Goal: Task Accomplishment & Management: Complete application form

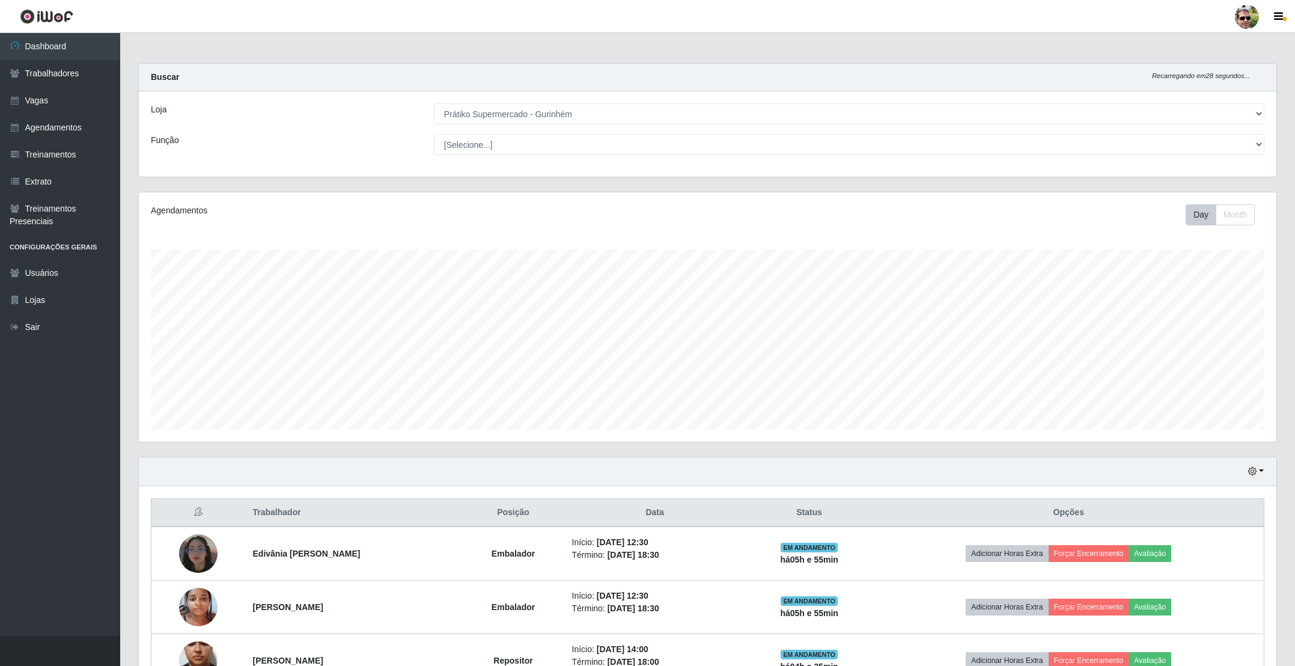
select select "176"
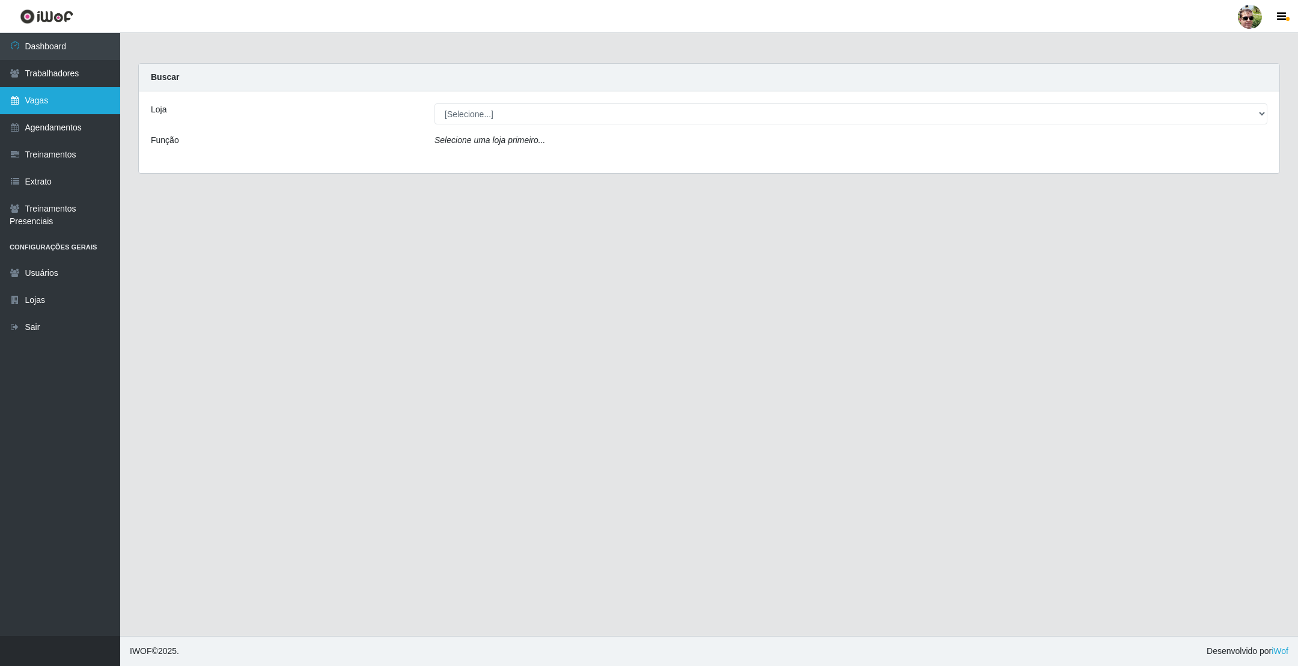
click at [76, 94] on link "Vagas" at bounding box center [60, 100] width 120 height 27
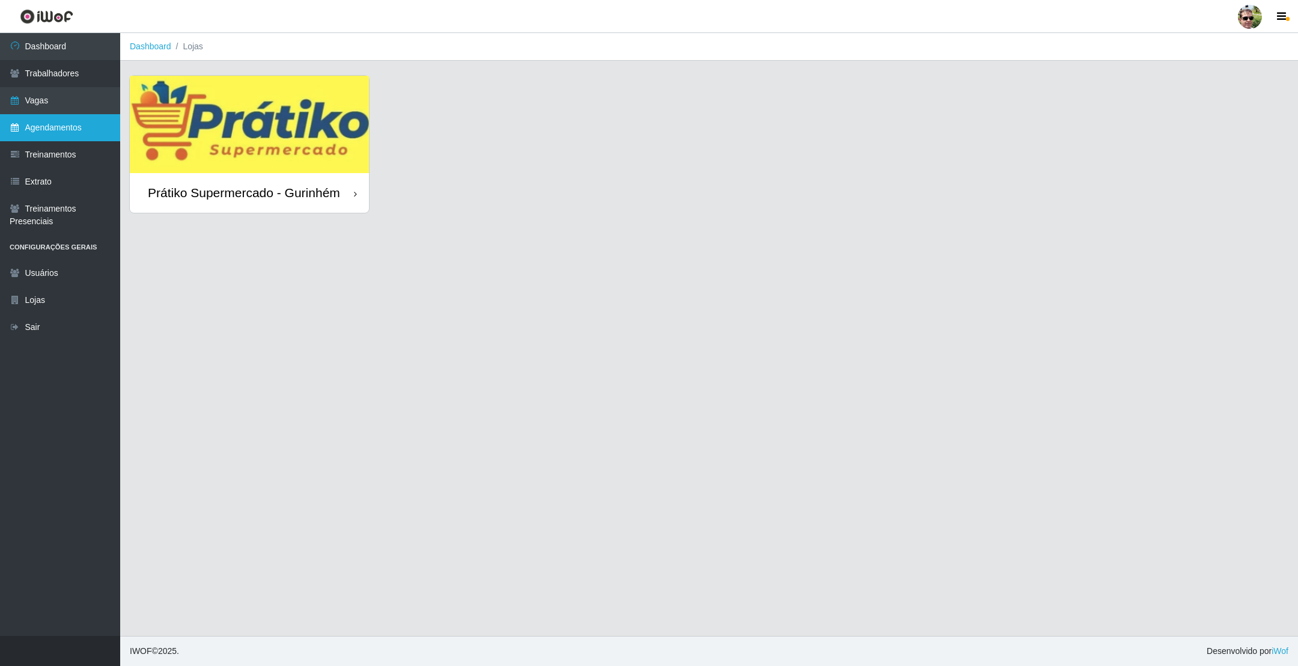
click at [24, 127] on link "Agendamentos" at bounding box center [60, 127] width 120 height 27
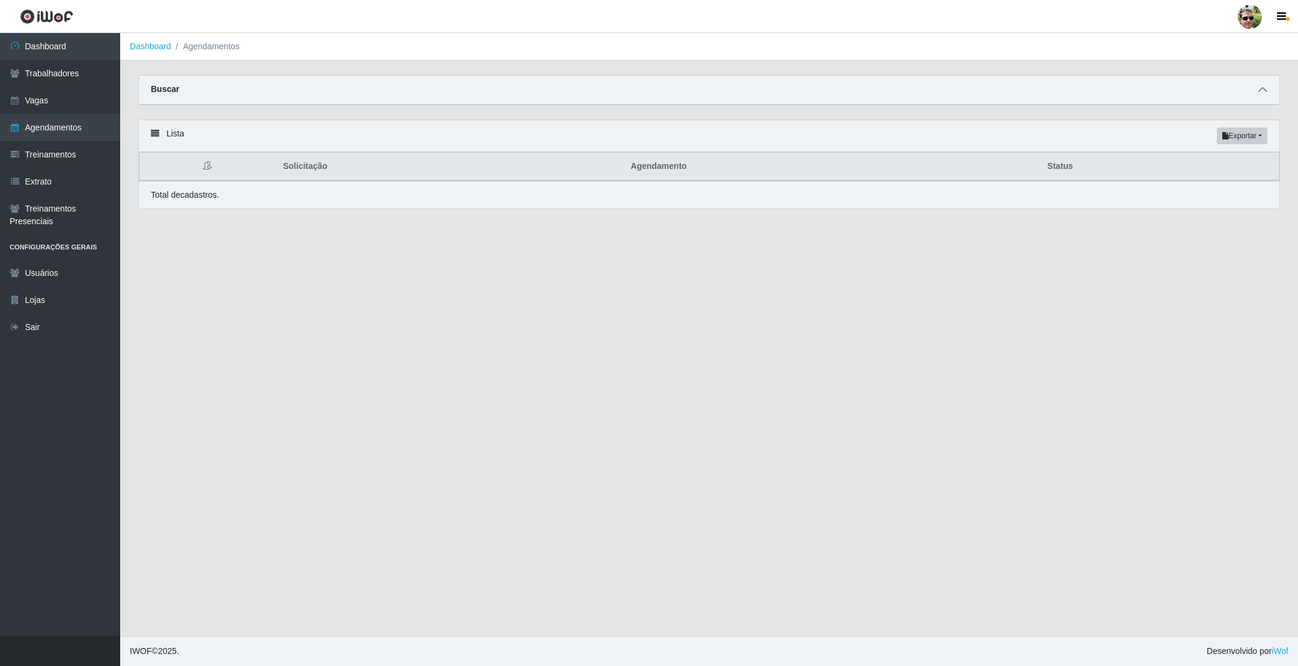
click at [1259, 93] on icon at bounding box center [1263, 89] width 8 height 8
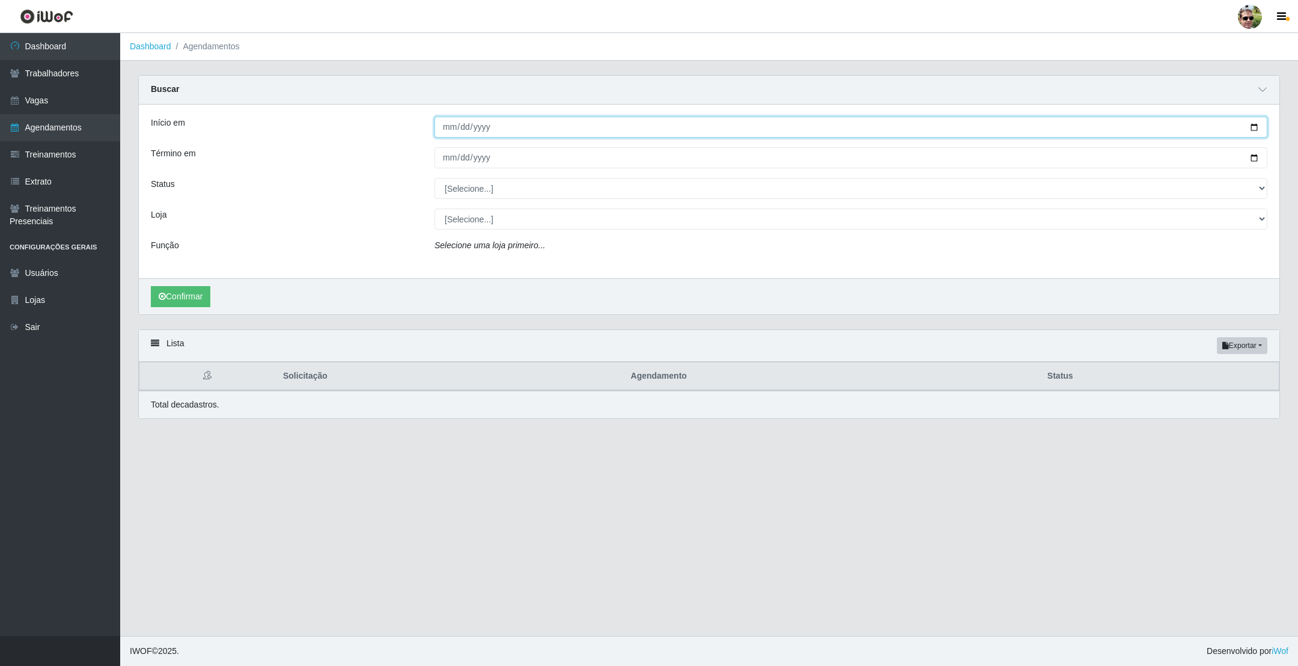
click at [1252, 128] on input "Início em" at bounding box center [851, 127] width 833 height 21
type input "2025-08-31"
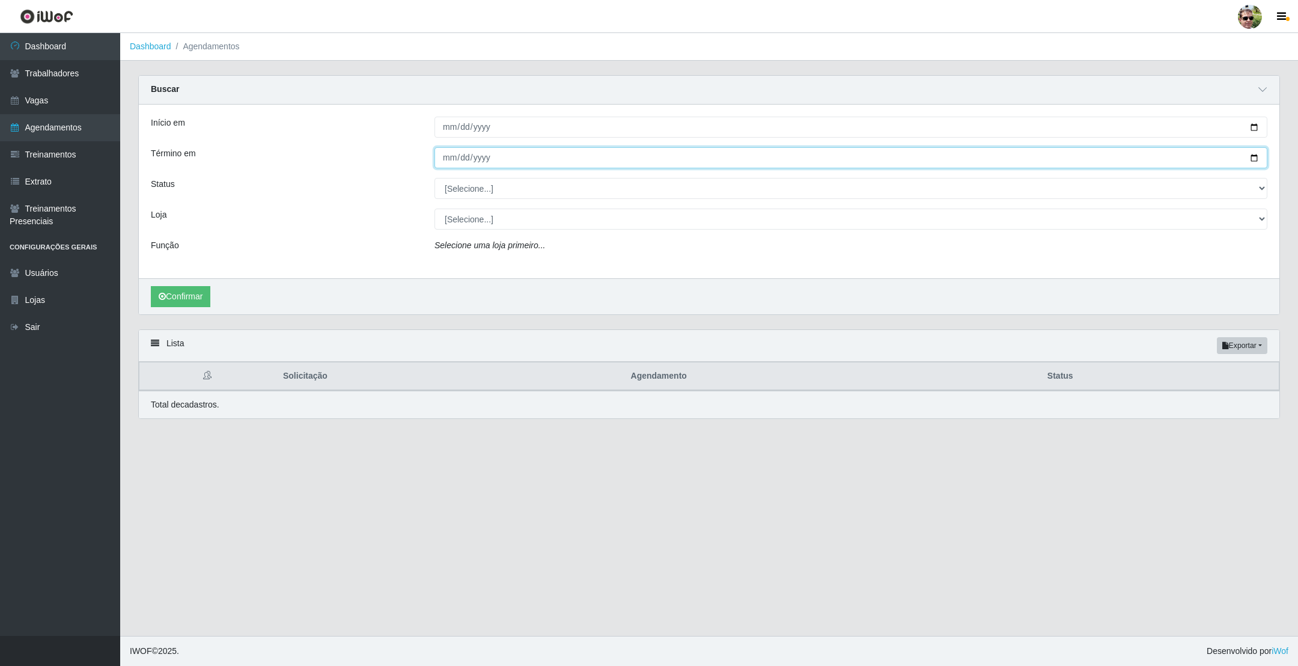
click at [1257, 159] on input "Término em" at bounding box center [851, 157] width 833 height 21
click at [1253, 157] on input "2025-09-01" at bounding box center [851, 157] width 833 height 21
type input "2025-08-31"
click at [480, 197] on select "[Selecione...] AGENDADO AGUARDANDO LIBERAR EM ANDAMENTO EM REVISÃO FINALIZADO C…" at bounding box center [851, 188] width 833 height 21
select select "AGENDADO"
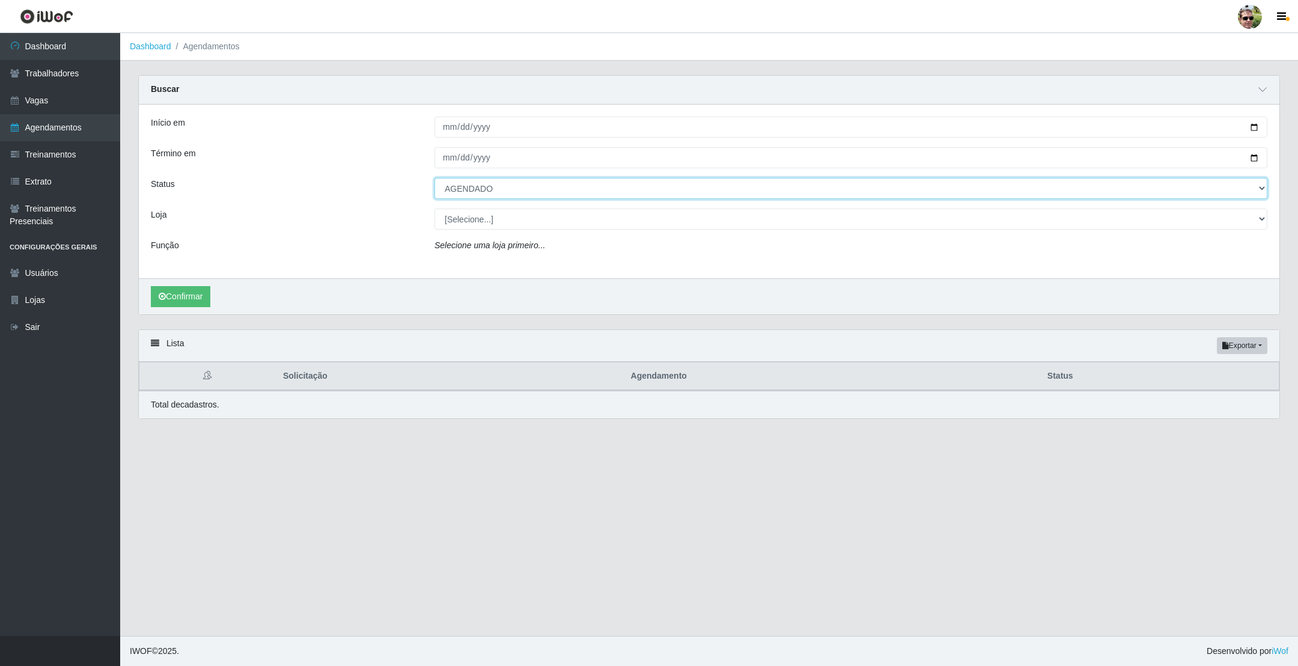
click at [435, 179] on select "[Selecione...] AGENDADO AGUARDANDO LIBERAR EM ANDAMENTO EM REVISÃO FINALIZADO C…" at bounding box center [851, 188] width 833 height 21
drag, startPoint x: 480, startPoint y: 213, endPoint x: 482, endPoint y: 229, distance: 15.7
click at [480, 213] on select "[Selecione...] Prátiko Supermercado - Gurinhém" at bounding box center [851, 219] width 833 height 21
select select "176"
click at [435, 210] on select "[Selecione...] Prátiko Supermercado - Gurinhém" at bounding box center [851, 219] width 833 height 21
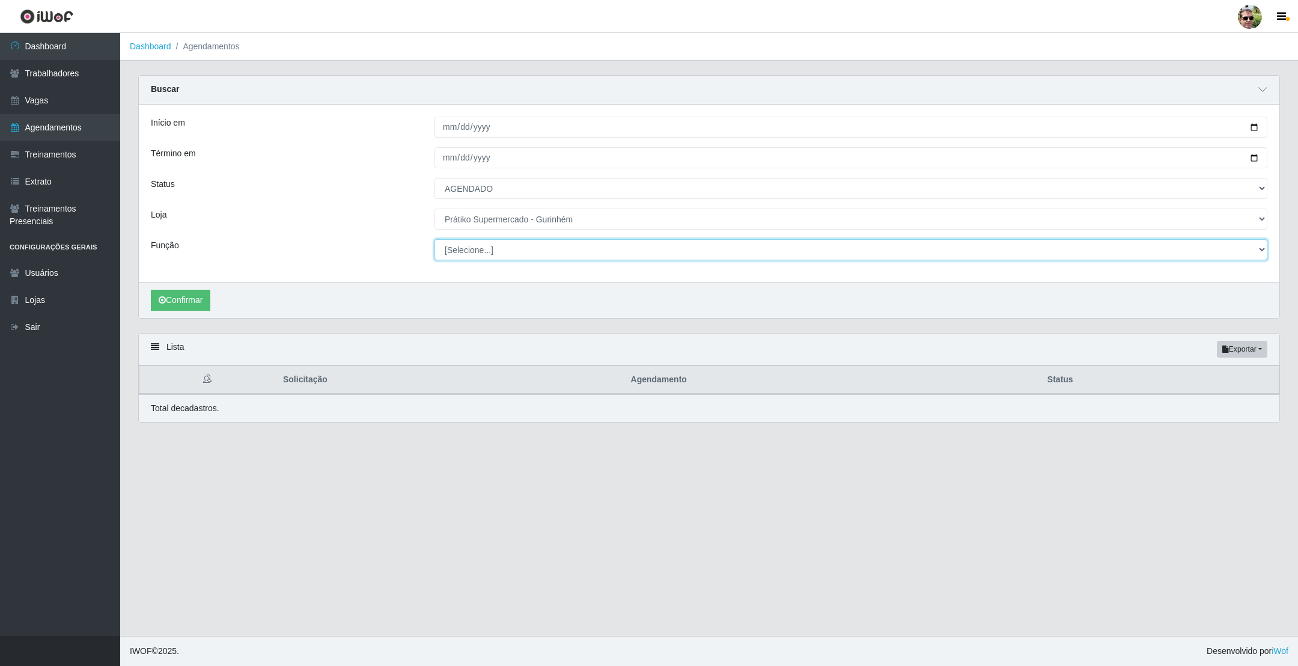
click at [468, 244] on select "[Selecione...] Auxiliar de entrega + Auxiliar de entrega ++ Embalador Embalador…" at bounding box center [851, 249] width 833 height 21
select select "1"
click at [435, 240] on select "[Selecione...] Auxiliar de entrega + Auxiliar de entrega ++ Embalador Embalador…" at bounding box center [851, 249] width 833 height 21
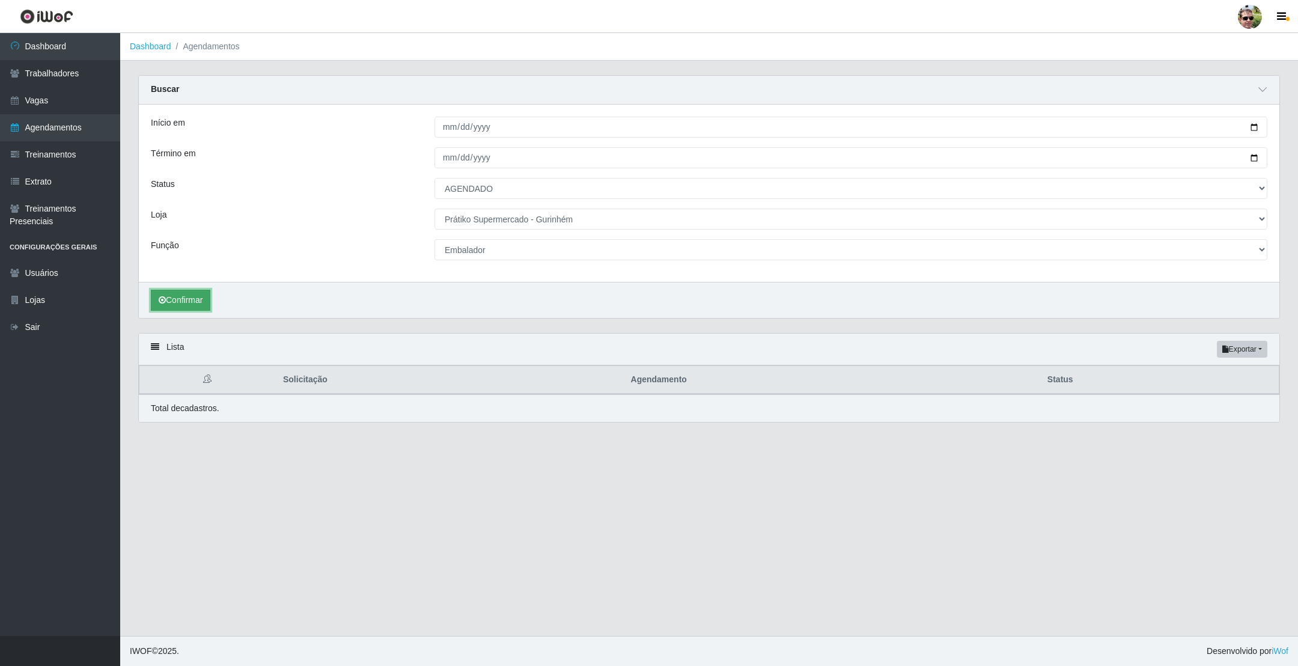
click at [181, 304] on button "Confirmar" at bounding box center [181, 300] width 60 height 21
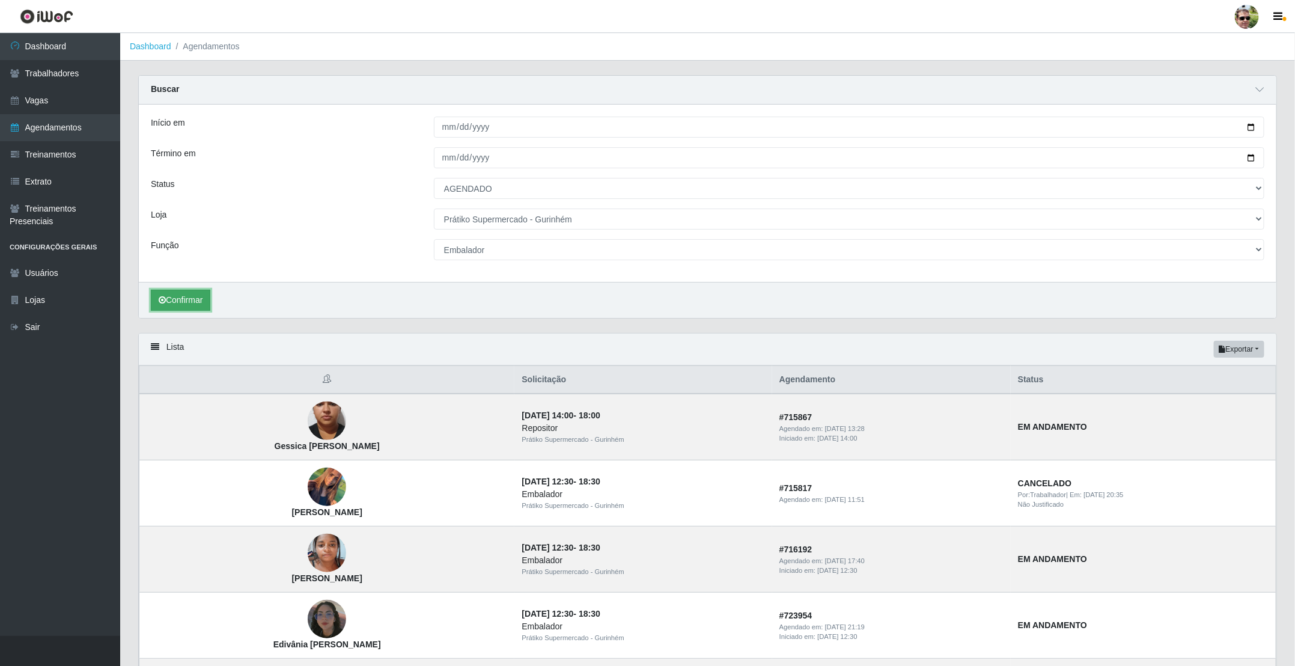
click at [177, 303] on button "Confirmar" at bounding box center [181, 300] width 60 height 21
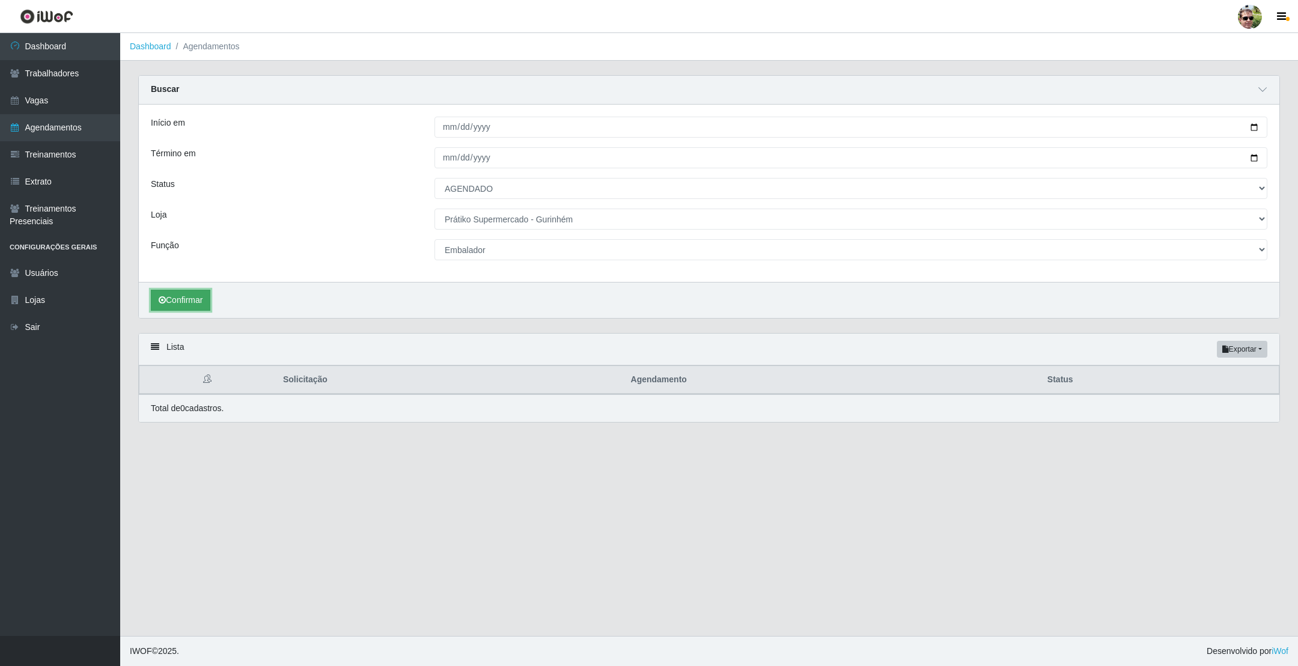
click at [191, 308] on button "Confirmar" at bounding box center [181, 300] width 60 height 21
click at [182, 299] on button "Confirmar" at bounding box center [181, 300] width 60 height 21
click at [183, 304] on button "Confirmar" at bounding box center [181, 300] width 60 height 21
click at [182, 304] on button "Confirmar" at bounding box center [181, 300] width 60 height 21
